Goal: Find specific page/section: Find specific page/section

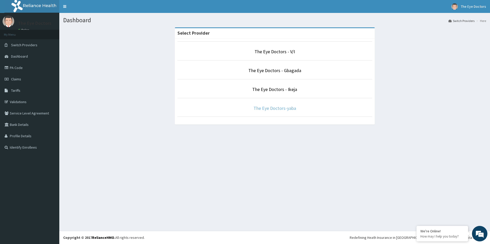
click at [286, 107] on link "The Eye Doctors-yaba" at bounding box center [275, 108] width 43 height 6
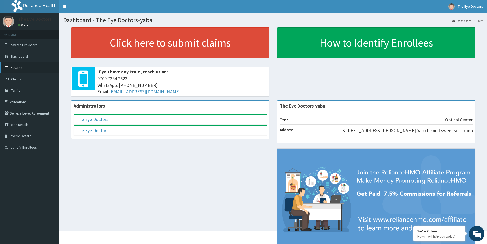
click at [15, 68] on link "PA Code" at bounding box center [29, 67] width 59 height 11
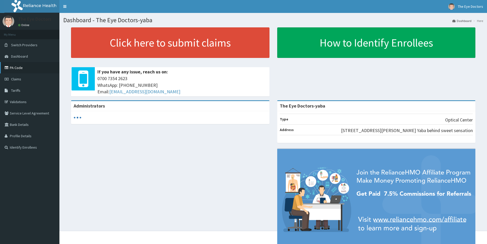
drag, startPoint x: 0, startPoint y: 0, endPoint x: 19, endPoint y: 67, distance: 70.0
click at [19, 67] on link "PA Code" at bounding box center [29, 67] width 59 height 11
